Goal: Task Accomplishment & Management: Manage account settings

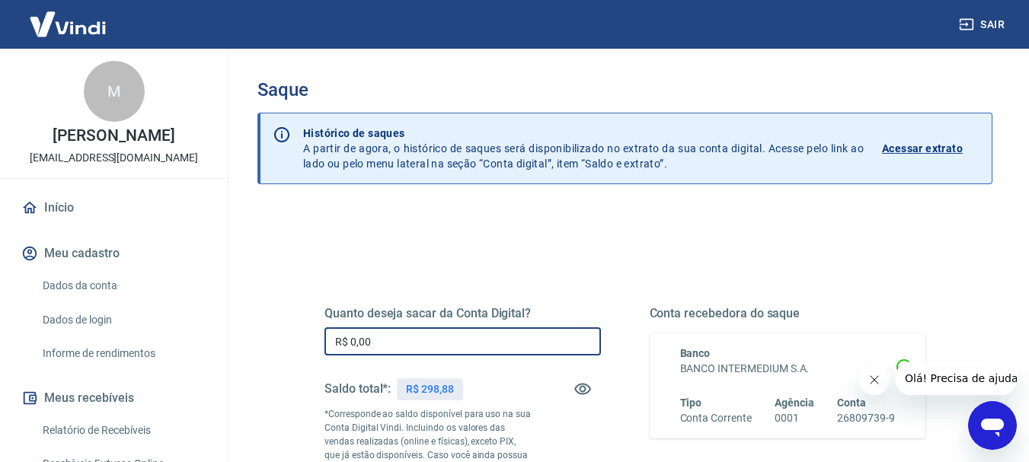
click at [455, 347] on input "R$ 0,00" at bounding box center [462, 341] width 276 height 28
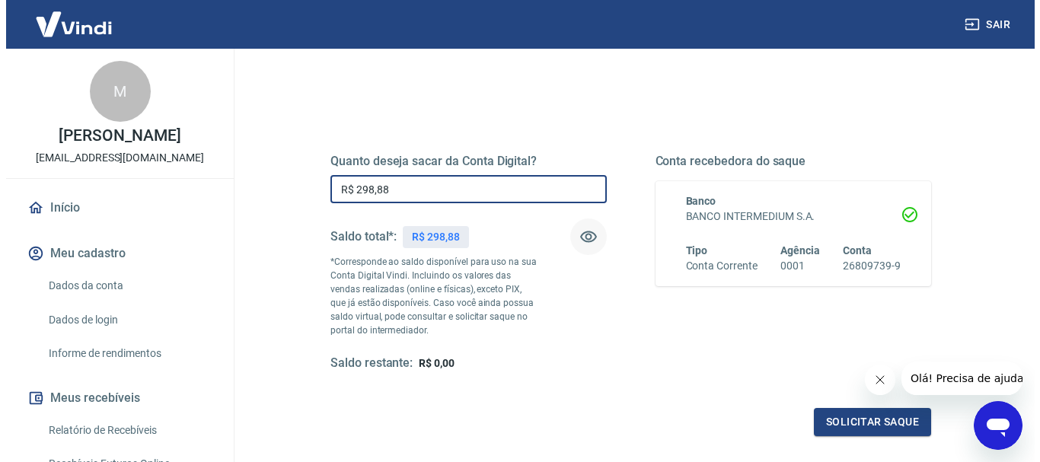
scroll to position [228, 0]
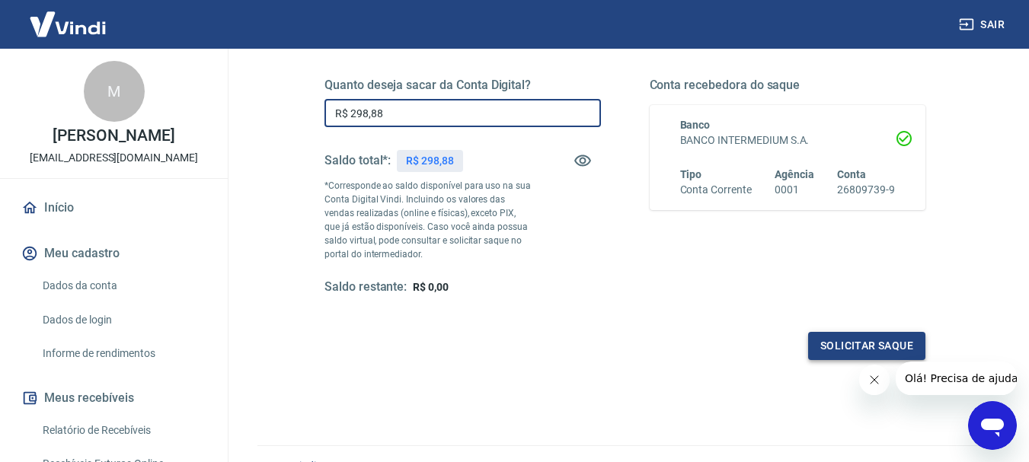
type input "R$ 298,88"
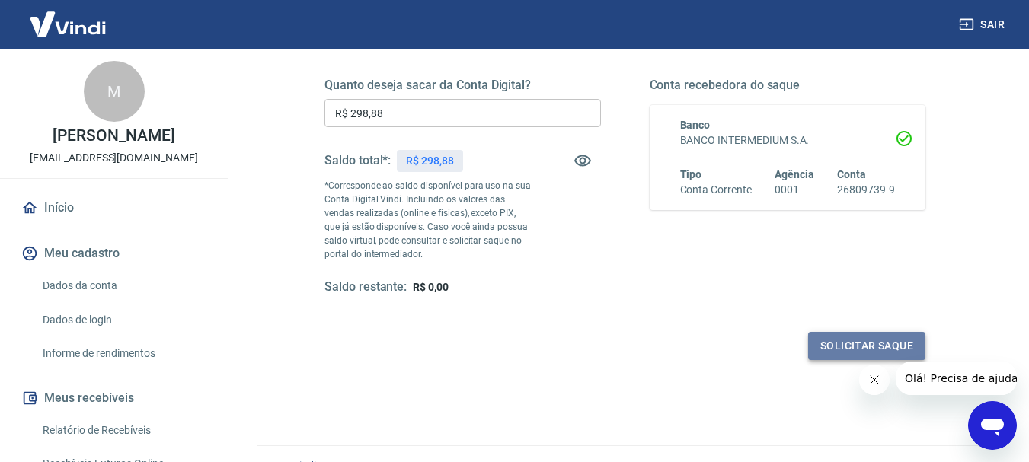
click at [844, 351] on button "Solicitar saque" at bounding box center [866, 346] width 117 height 28
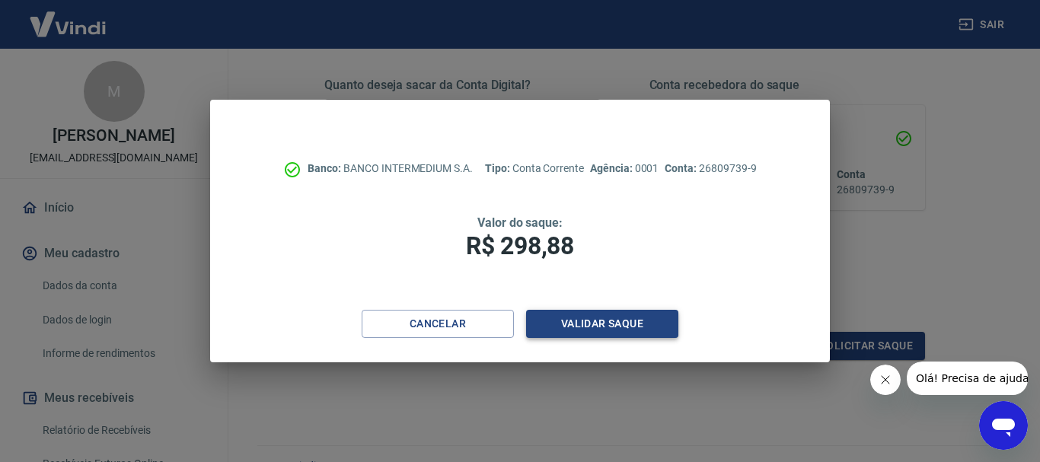
click at [607, 328] on button "Validar saque" at bounding box center [602, 324] width 152 height 28
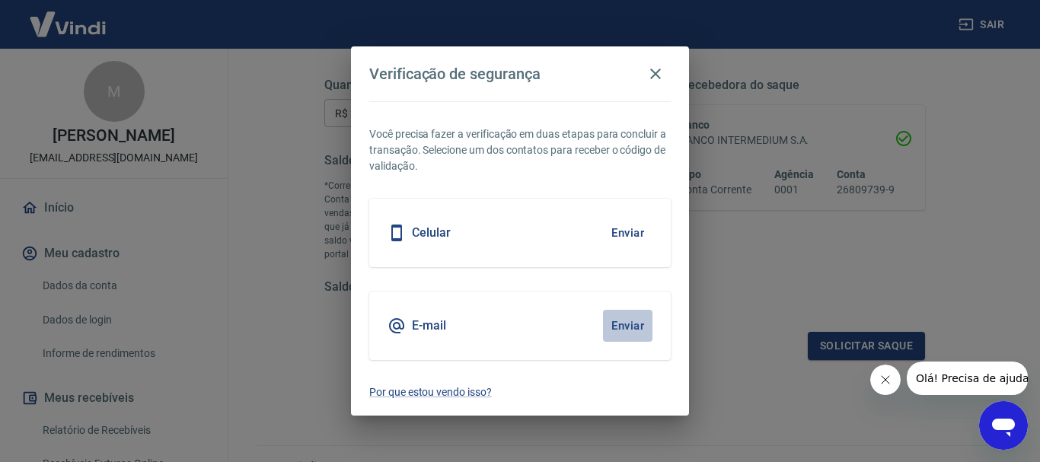
click at [603, 320] on button "Enviar" at bounding box center [628, 326] width 50 height 32
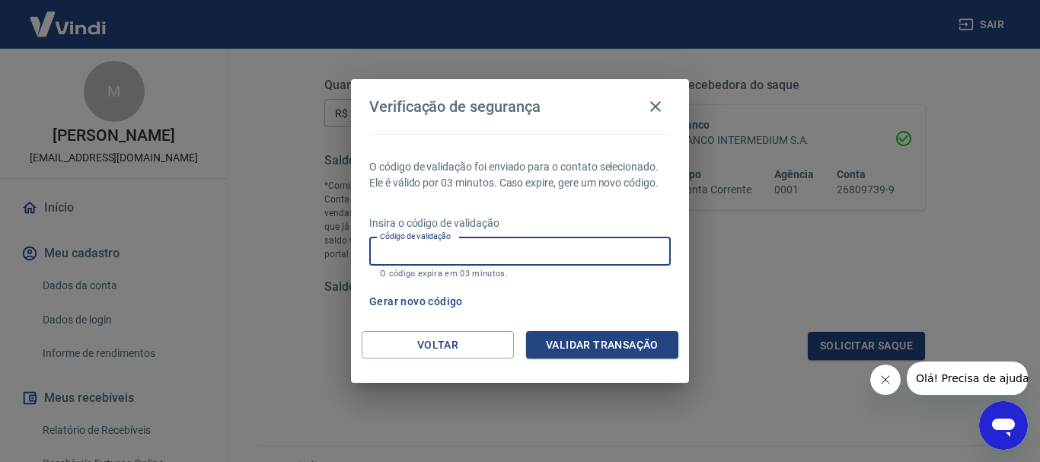
click at [504, 254] on input "Código de validação" at bounding box center [520, 252] width 302 height 28
type input "878301"
click at [567, 339] on button "Validar transação" at bounding box center [602, 345] width 152 height 28
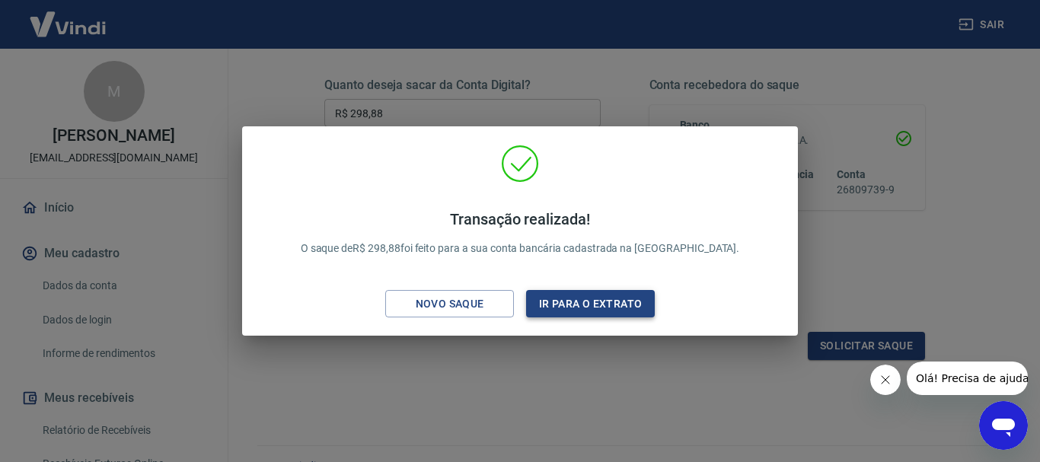
click at [590, 308] on button "Ir para o extrato" at bounding box center [590, 304] width 129 height 28
